Goal: Information Seeking & Learning: Learn about a topic

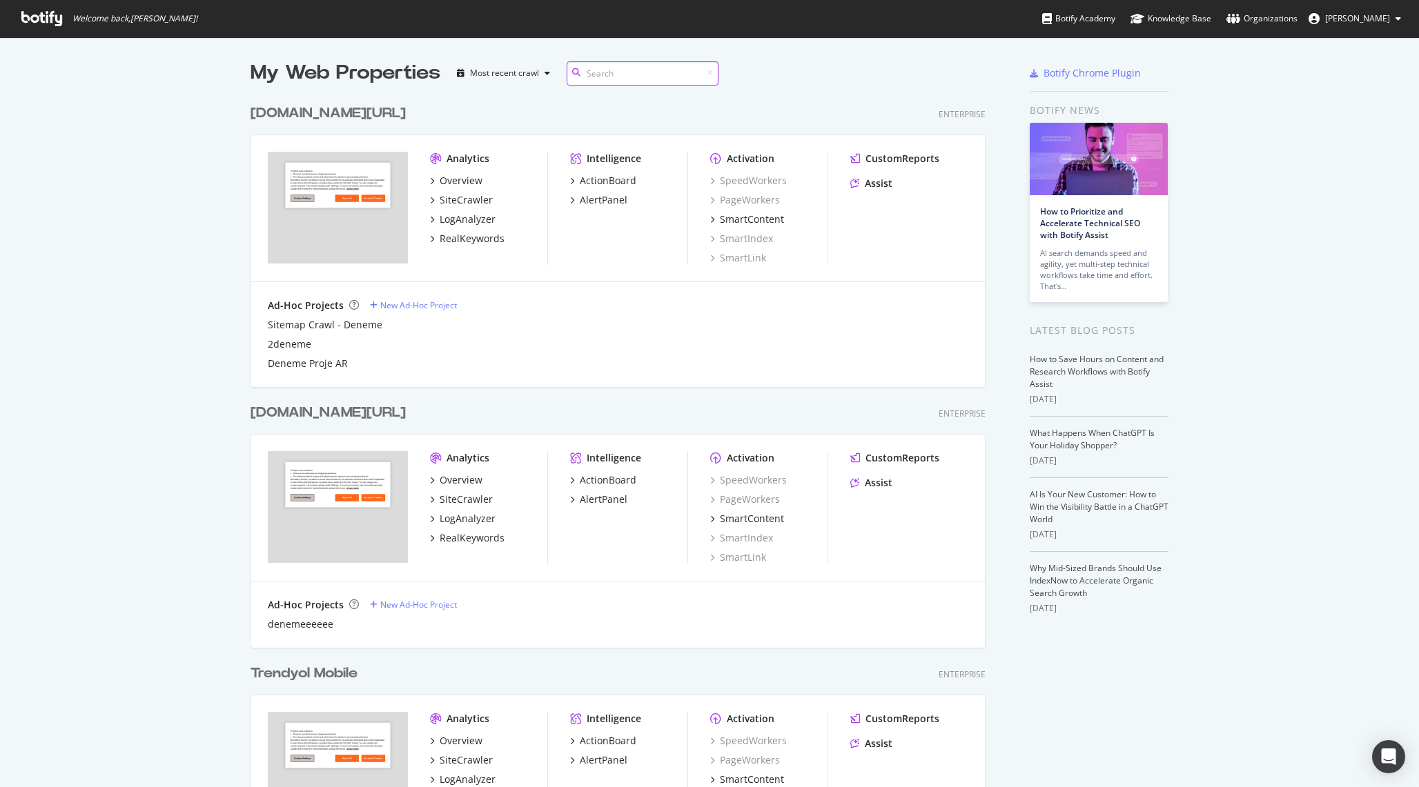
scroll to position [175, 0]
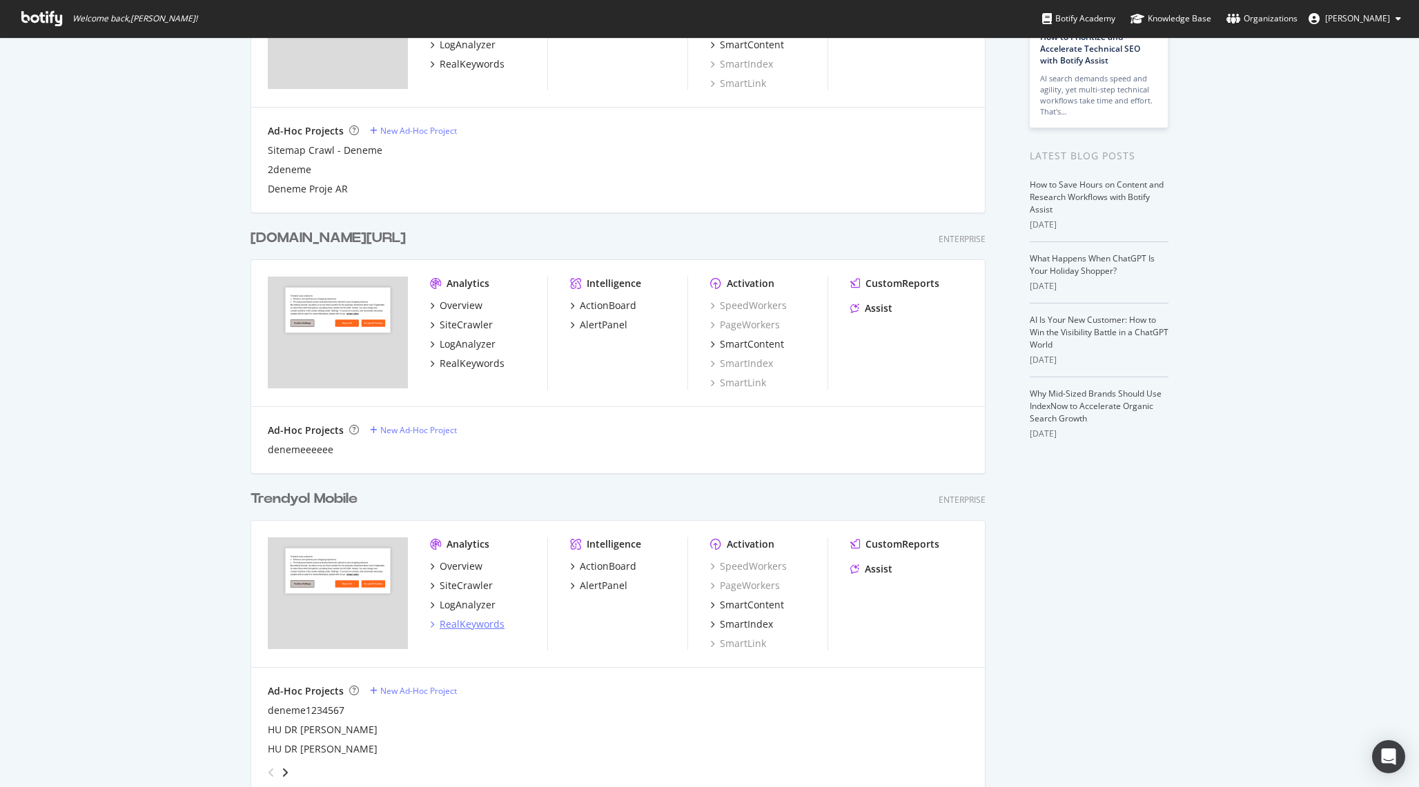
click at [460, 621] on div "RealKeywords" at bounding box center [472, 625] width 65 height 14
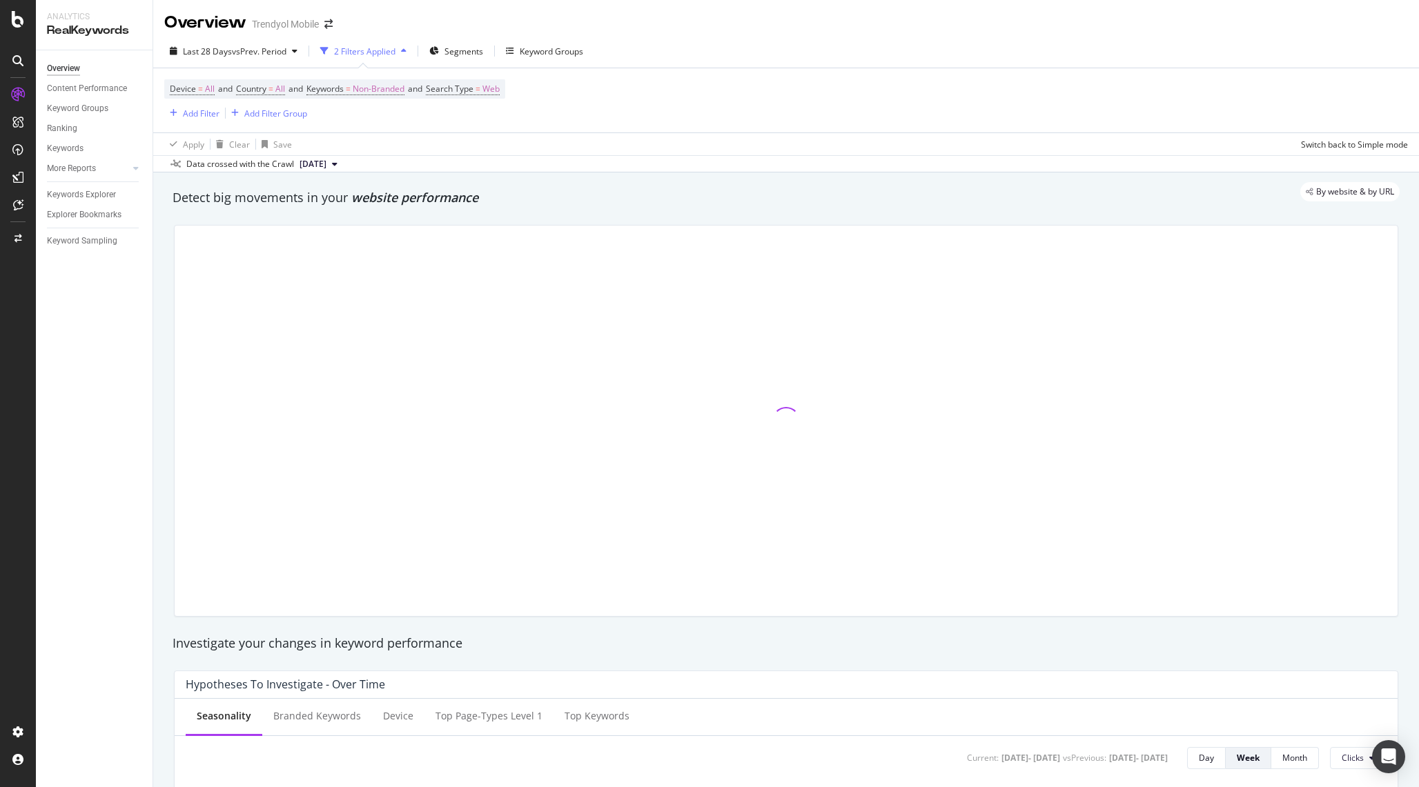
click at [444, 63] on div "Last 28 Days vs Prev. Period 2 Filters Applied Segments Keyword Groups" at bounding box center [786, 54] width 1266 height 28
click at [454, 50] on span "Segments" at bounding box center [463, 52] width 39 height 12
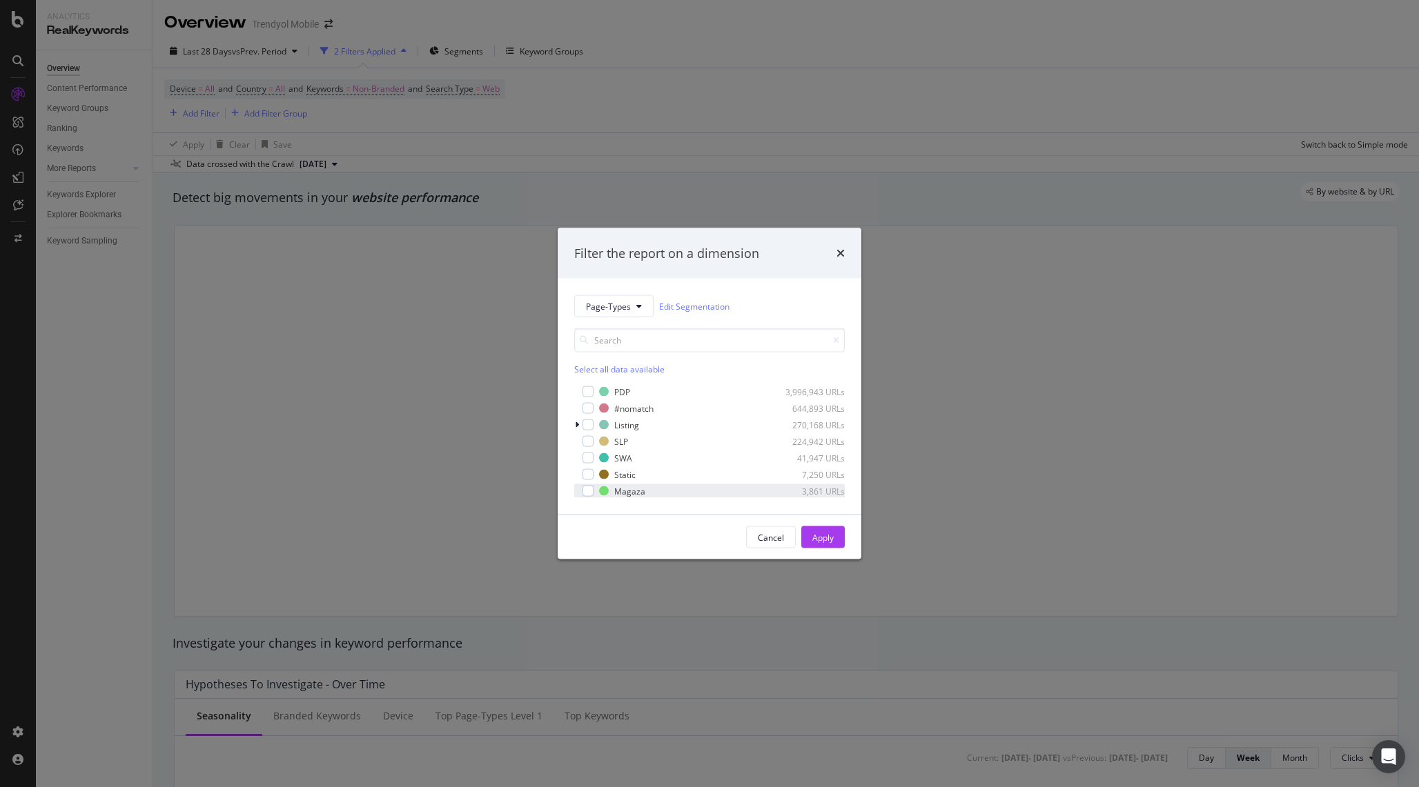
click at [594, 491] on div "Magaza 3,861 URLs" at bounding box center [709, 491] width 271 height 14
click at [823, 539] on div "Apply" at bounding box center [822, 537] width 21 height 12
